Goal: Task Accomplishment & Management: Manage account settings

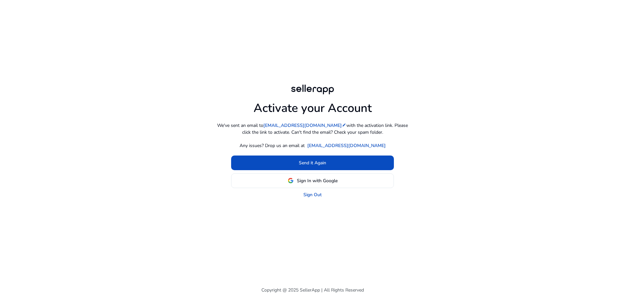
drag, startPoint x: 337, startPoint y: 242, endPoint x: 341, endPoint y: 242, distance: 3.9
drag, startPoint x: 341, startPoint y: 242, endPoint x: 596, endPoint y: 144, distance: 273.1
click at [596, 144] on div "Activate your Account We've sent an email to sales@styles-unlimited.com edit wi…" at bounding box center [312, 149] width 625 height 299
click at [332, 209] on div "Activate your Account We've sent an email to sales@styles-unlimited.com edit wi…" at bounding box center [312, 140] width 375 height 281
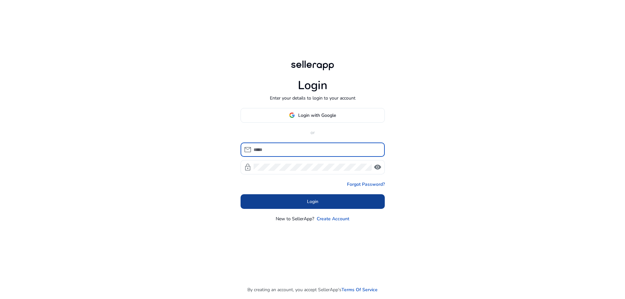
type input "**********"
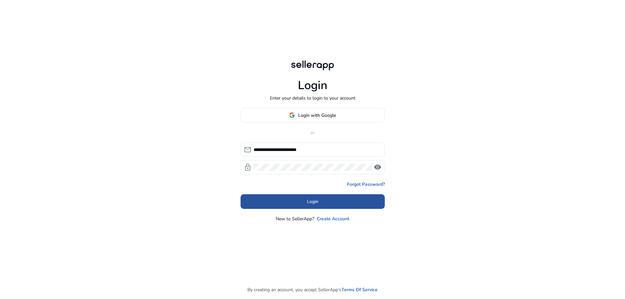
click at [329, 204] on span at bounding box center [313, 202] width 144 height 16
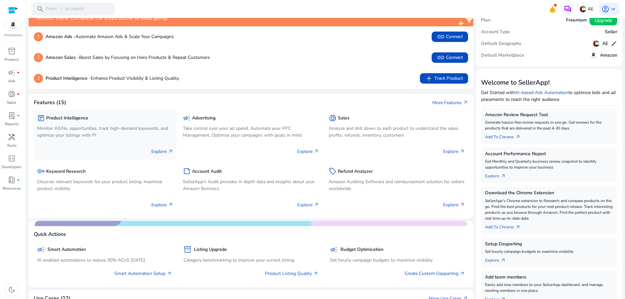
scroll to position [33, 0]
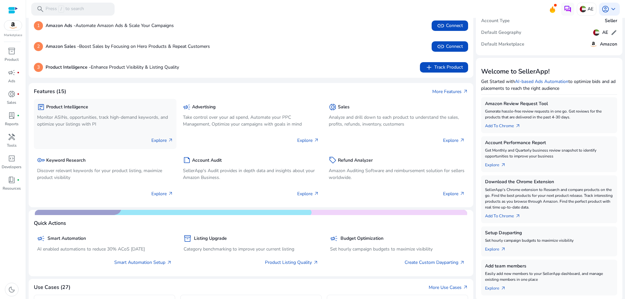
click at [110, 131] on div "Explore arrow_outward" at bounding box center [105, 138] width 136 height 16
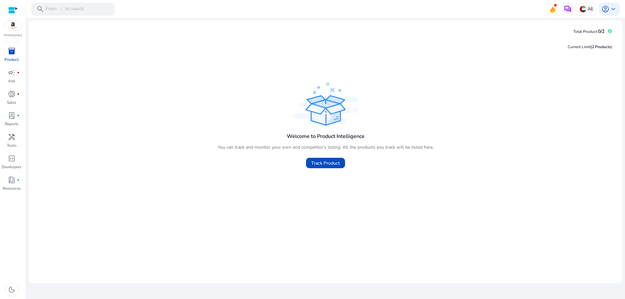
click at [503, 100] on div "Welcome to Product Intelligence You can track and monitor your own and competit…" at bounding box center [326, 126] width 584 height 91
